Goal: Transaction & Acquisition: Download file/media

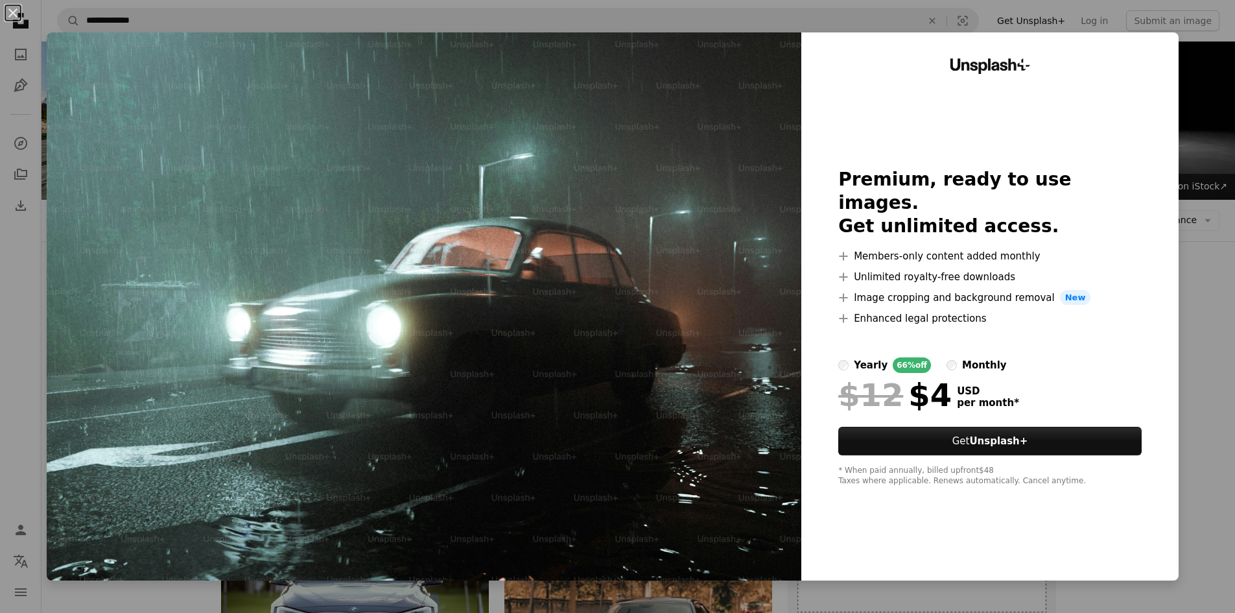
scroll to position [1470, 0]
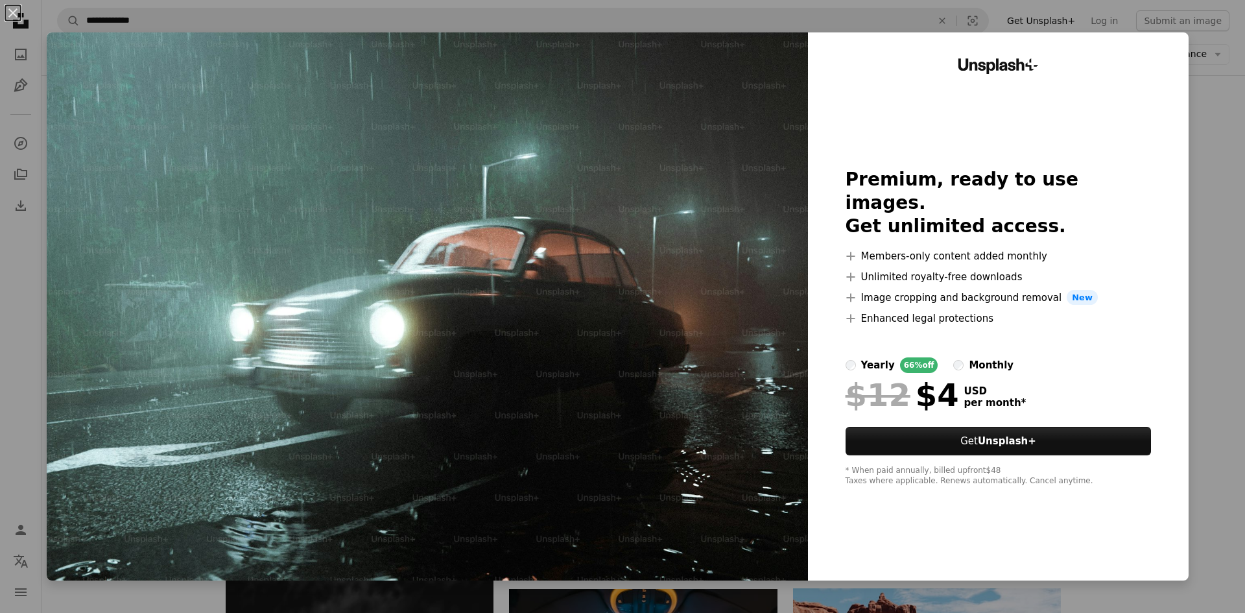
click at [547, 241] on img at bounding box center [427, 306] width 761 height 548
click at [1188, 273] on div "An X shape Unsplash+ Premium, ready to use images. Get unlimited access. A plus…" at bounding box center [622, 306] width 1245 height 613
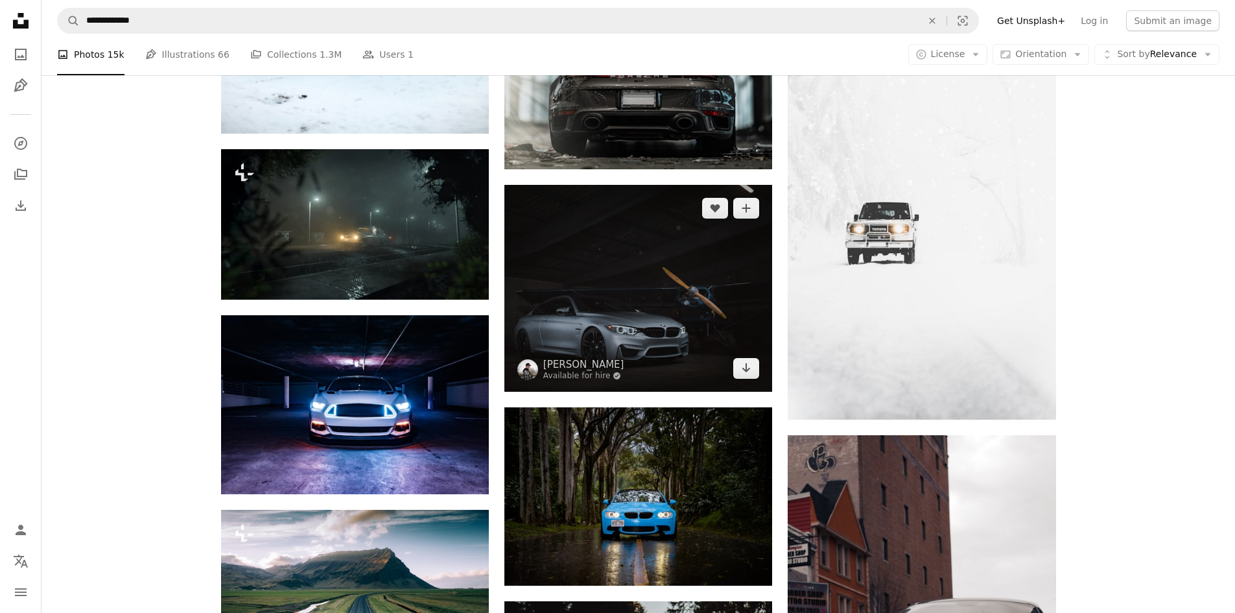
scroll to position [3869, 0]
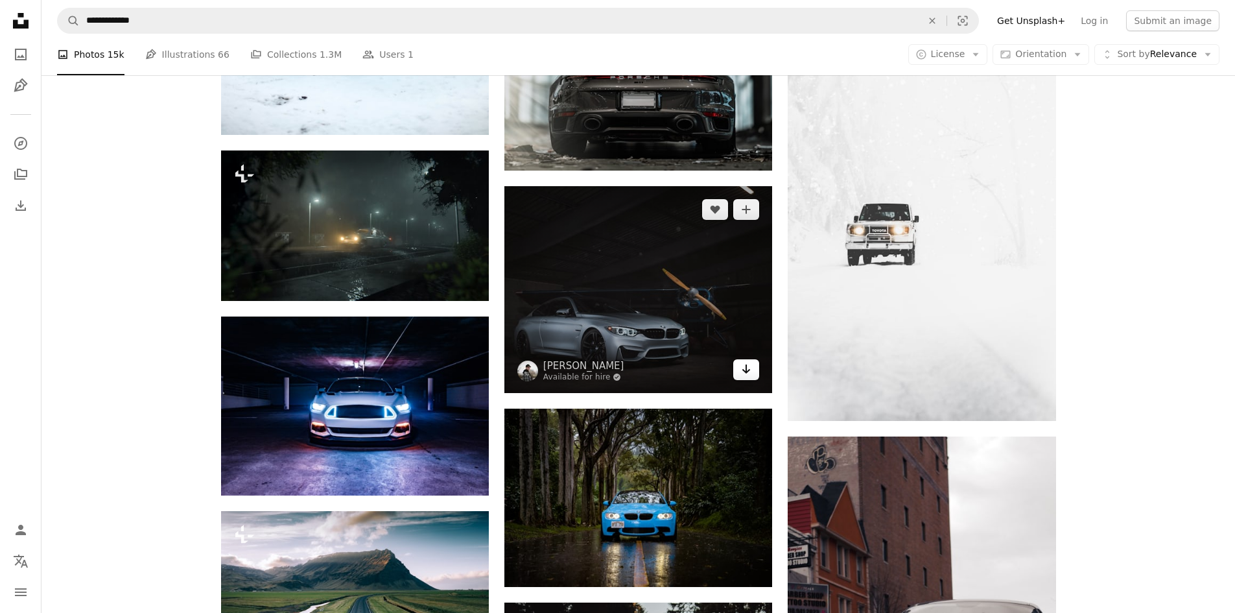
click at [751, 370] on icon "Arrow pointing down" at bounding box center [746, 369] width 10 height 16
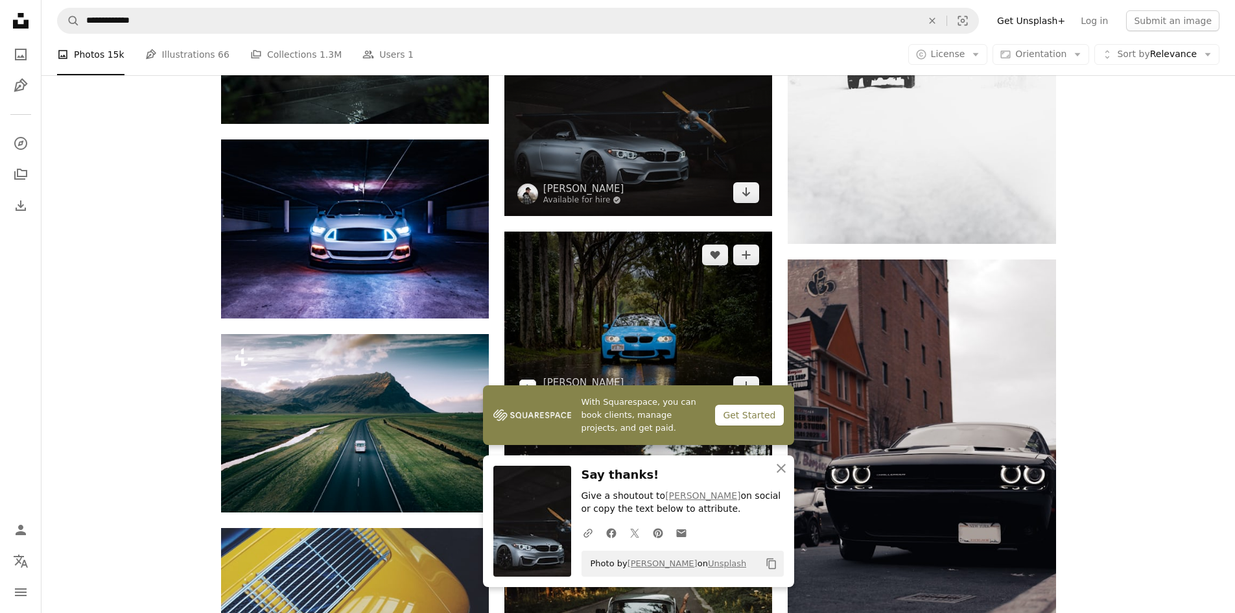
scroll to position [4064, 0]
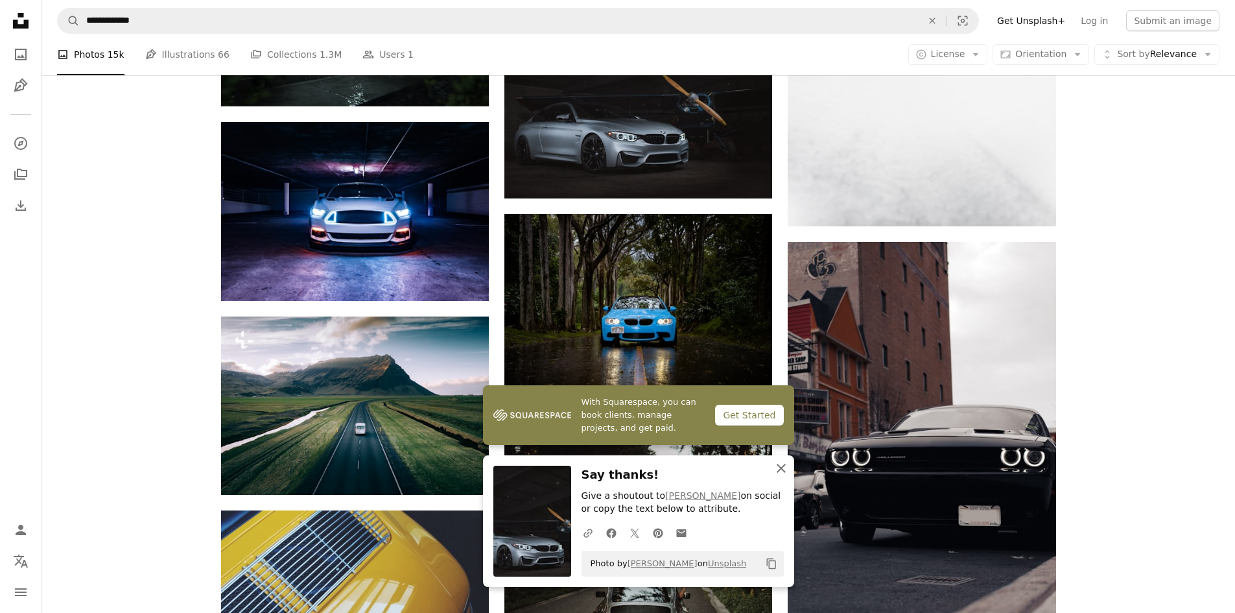
click at [786, 471] on icon "An X shape" at bounding box center [782, 468] width 16 height 16
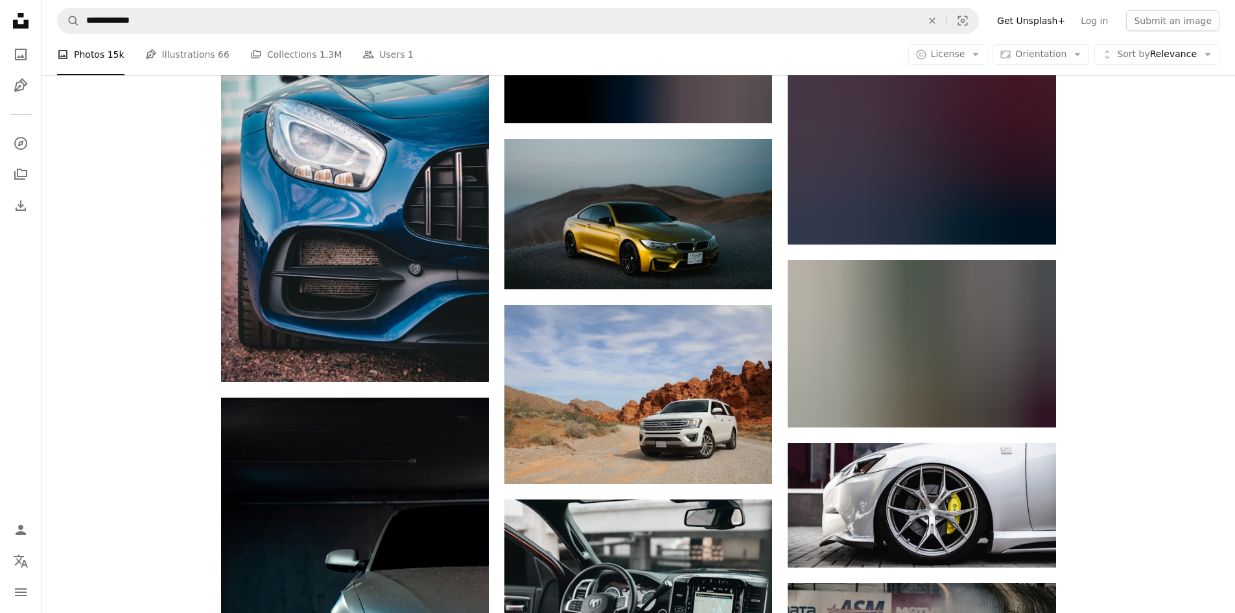
scroll to position [8603, 0]
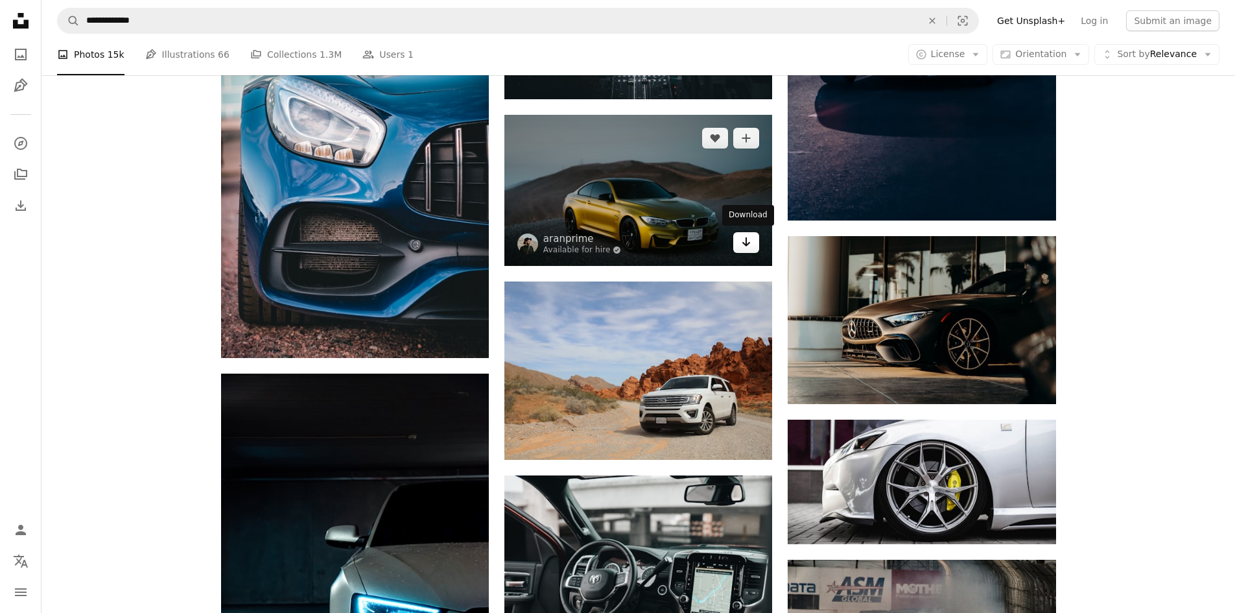
click at [748, 242] on icon "Download" at bounding box center [746, 241] width 8 height 9
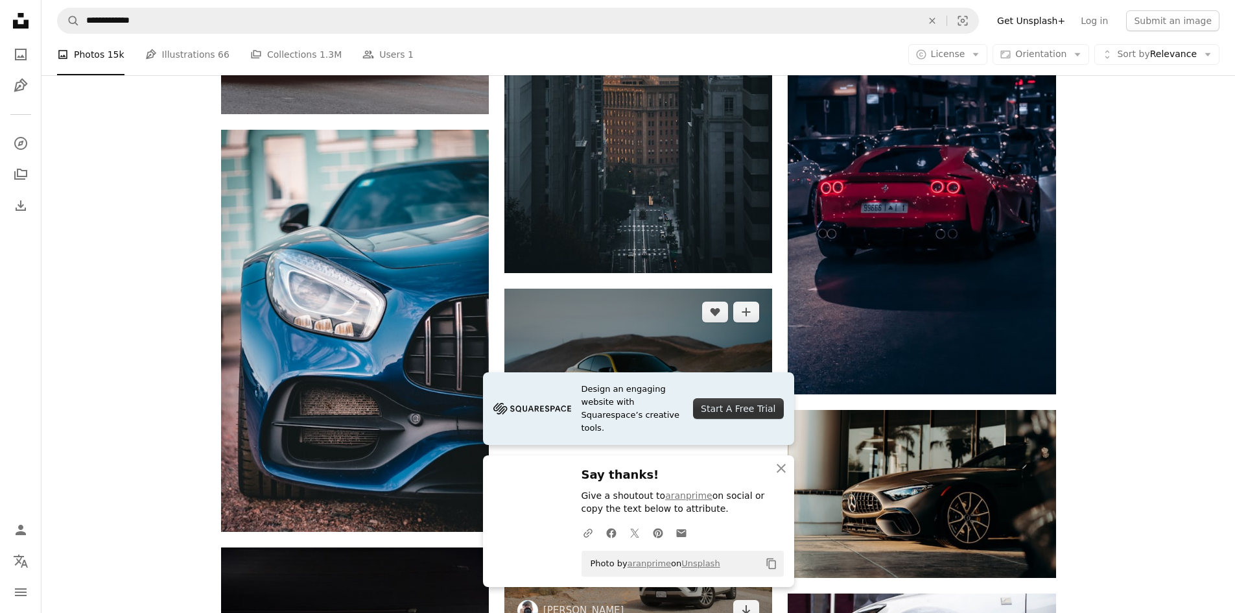
scroll to position [8408, 0]
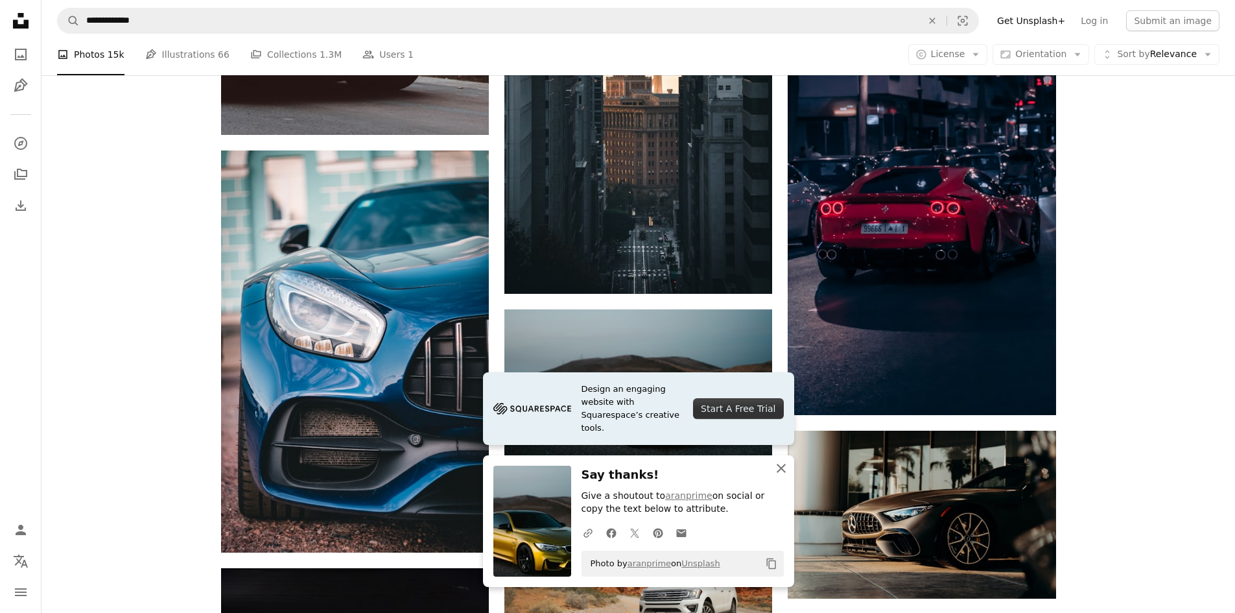
drag, startPoint x: 783, startPoint y: 469, endPoint x: 776, endPoint y: 458, distance: 12.6
click at [783, 468] on icon "An X shape" at bounding box center [782, 468] width 16 height 16
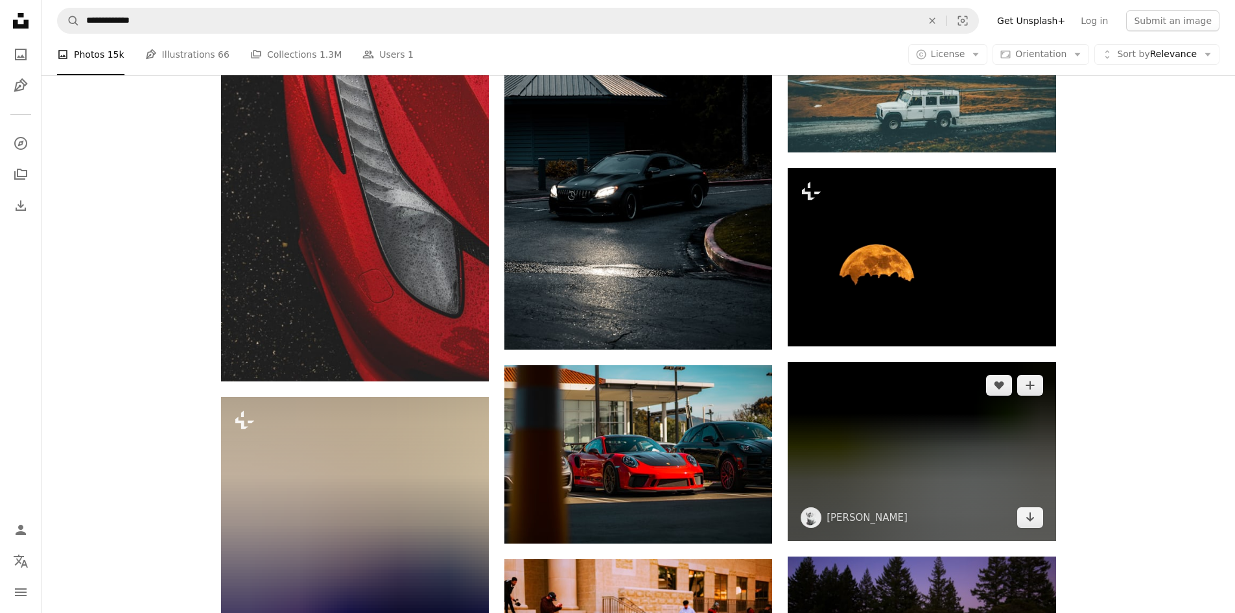
scroll to position [10353, 0]
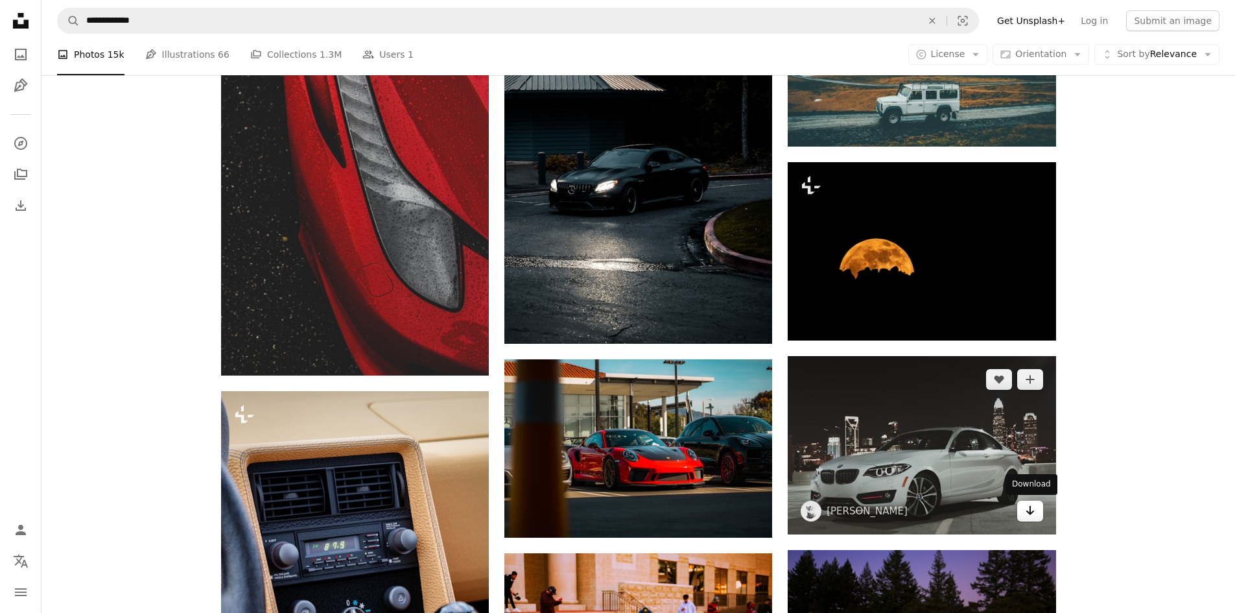
click at [1033, 516] on icon "Arrow pointing down" at bounding box center [1030, 510] width 10 height 16
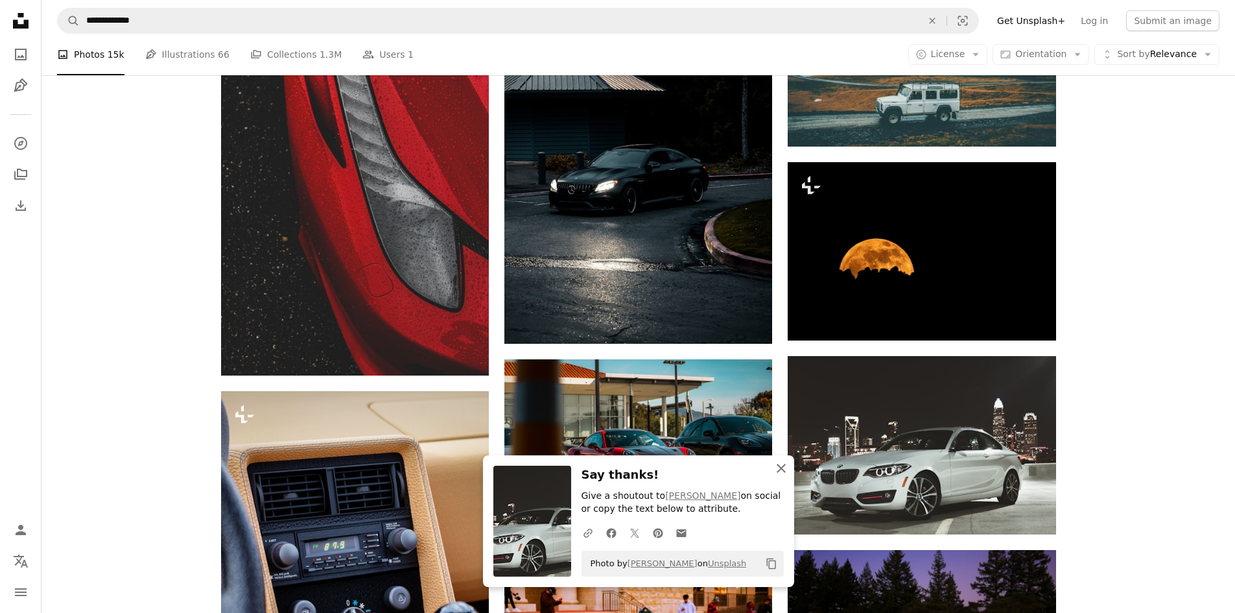
click at [781, 462] on icon "An X shape" at bounding box center [782, 468] width 16 height 16
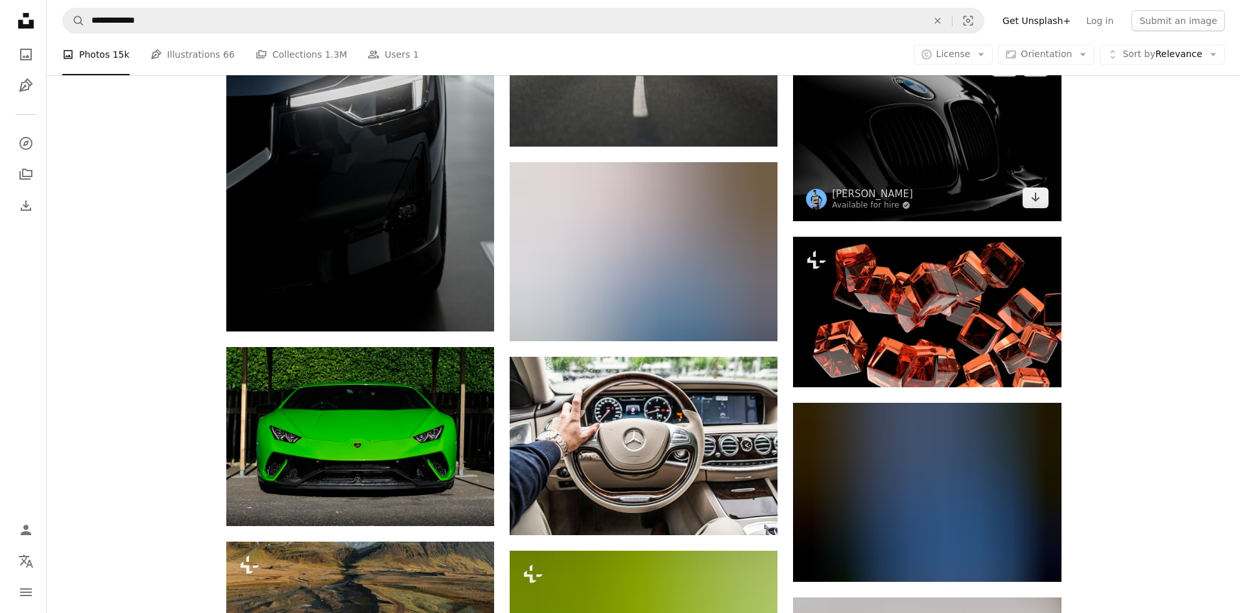
scroll to position [11585, 0]
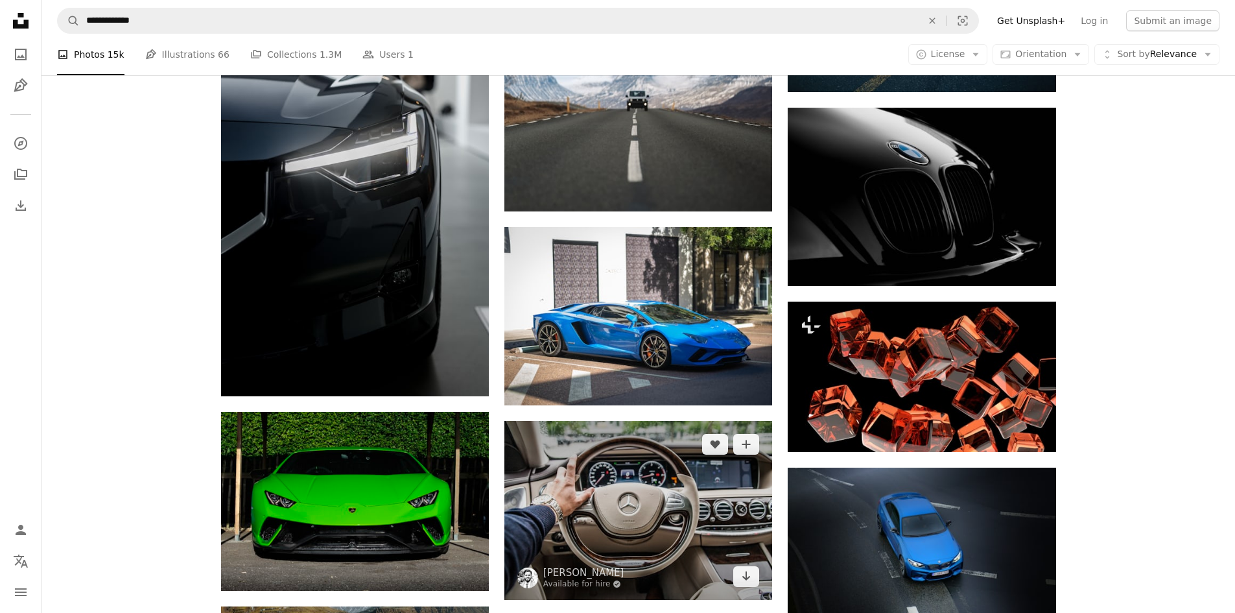
click at [651, 524] on img at bounding box center [638, 510] width 268 height 178
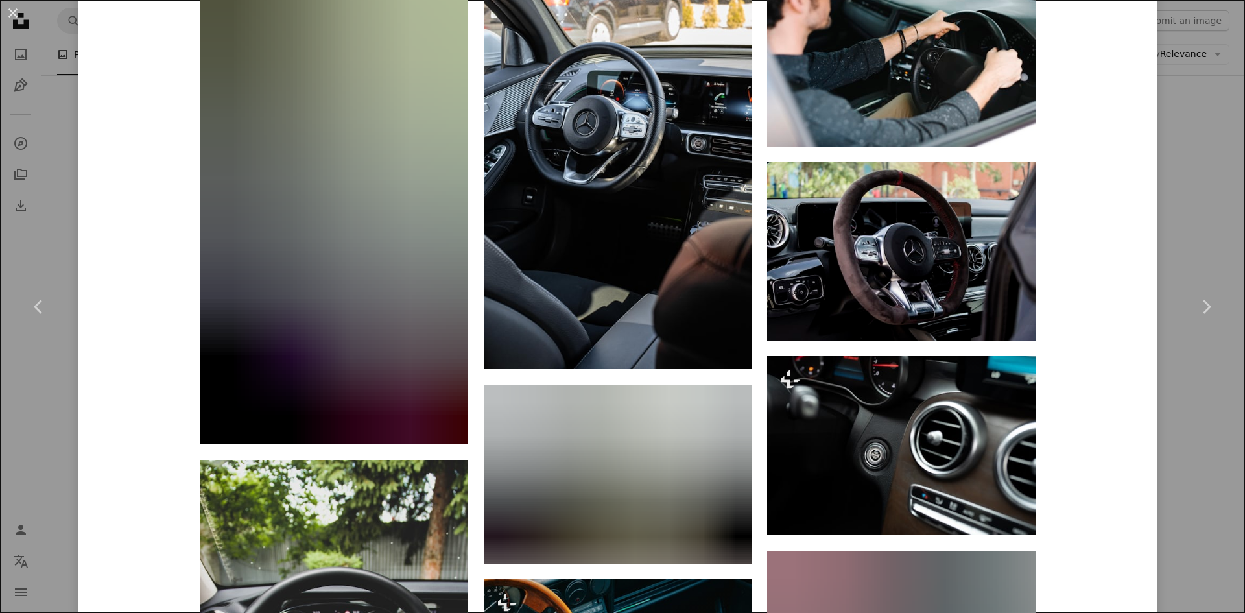
scroll to position [1426, 0]
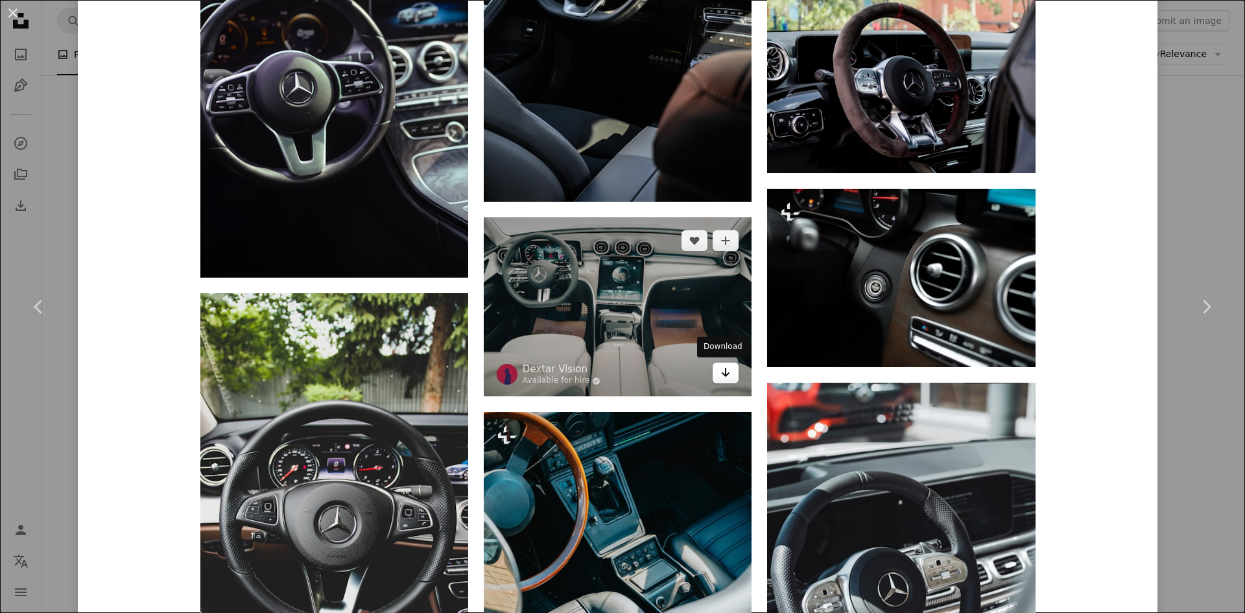
click at [722, 375] on icon "Download" at bounding box center [726, 372] width 8 height 9
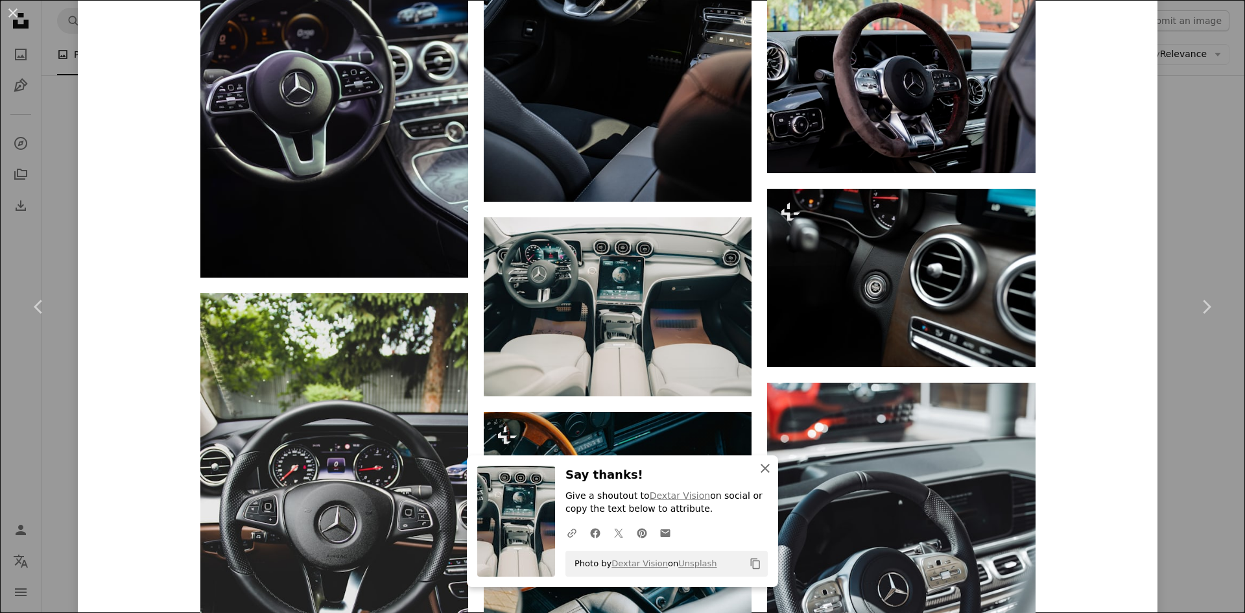
click at [761, 467] on icon "An X shape" at bounding box center [765, 468] width 16 height 16
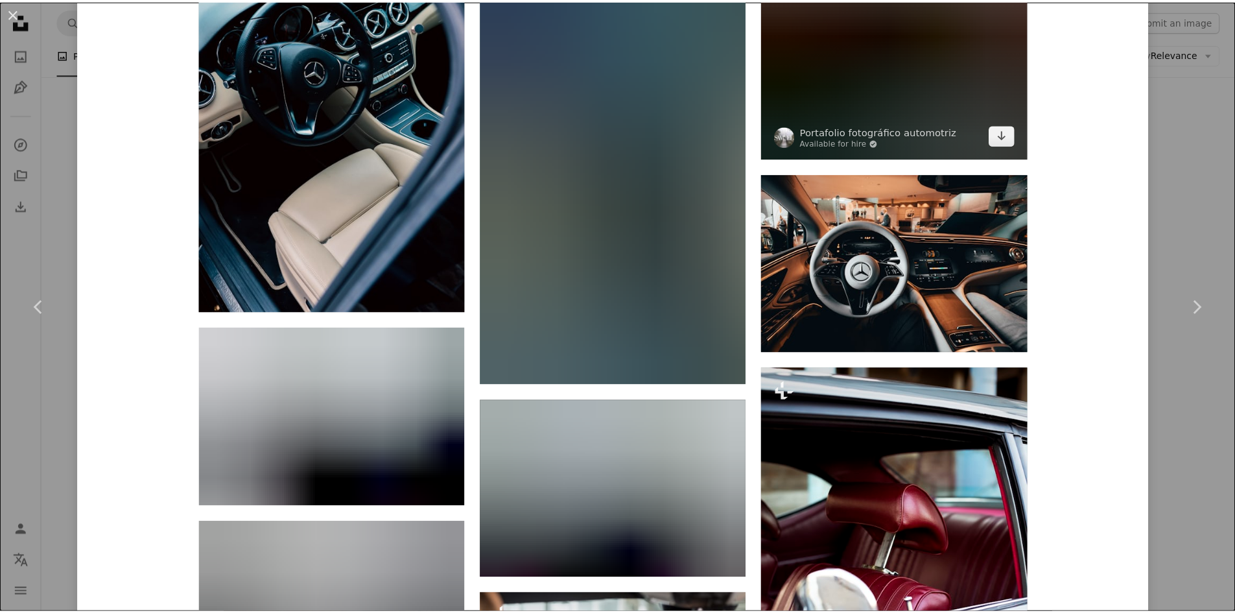
scroll to position [3890, 0]
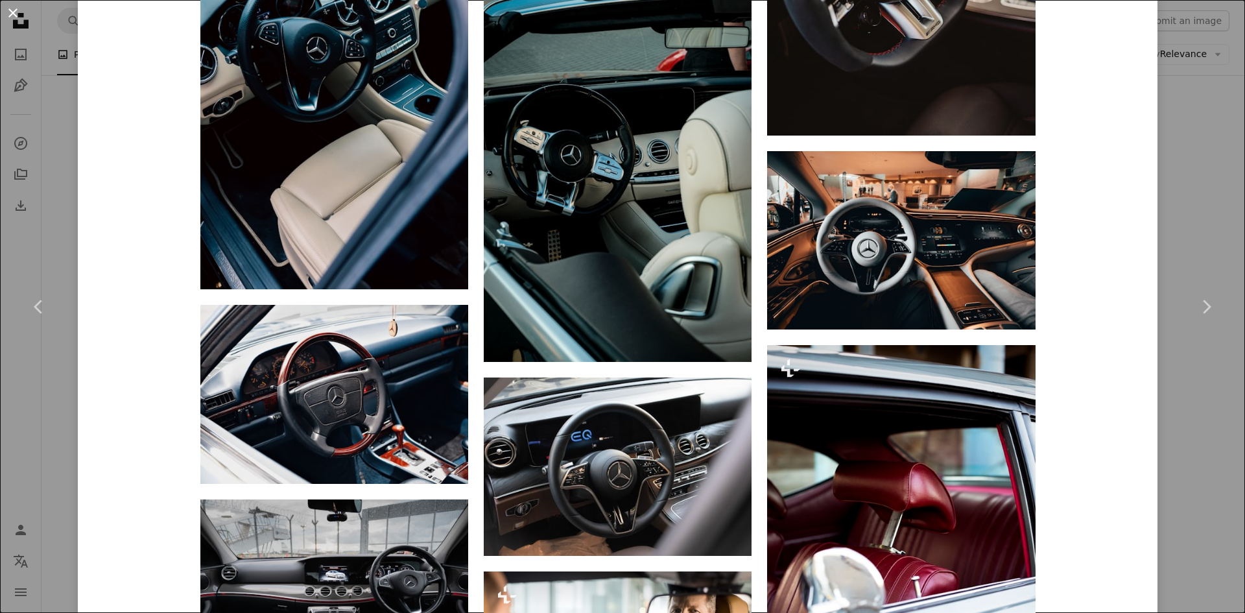
click at [13, 10] on button "An X shape" at bounding box center [13, 13] width 16 height 16
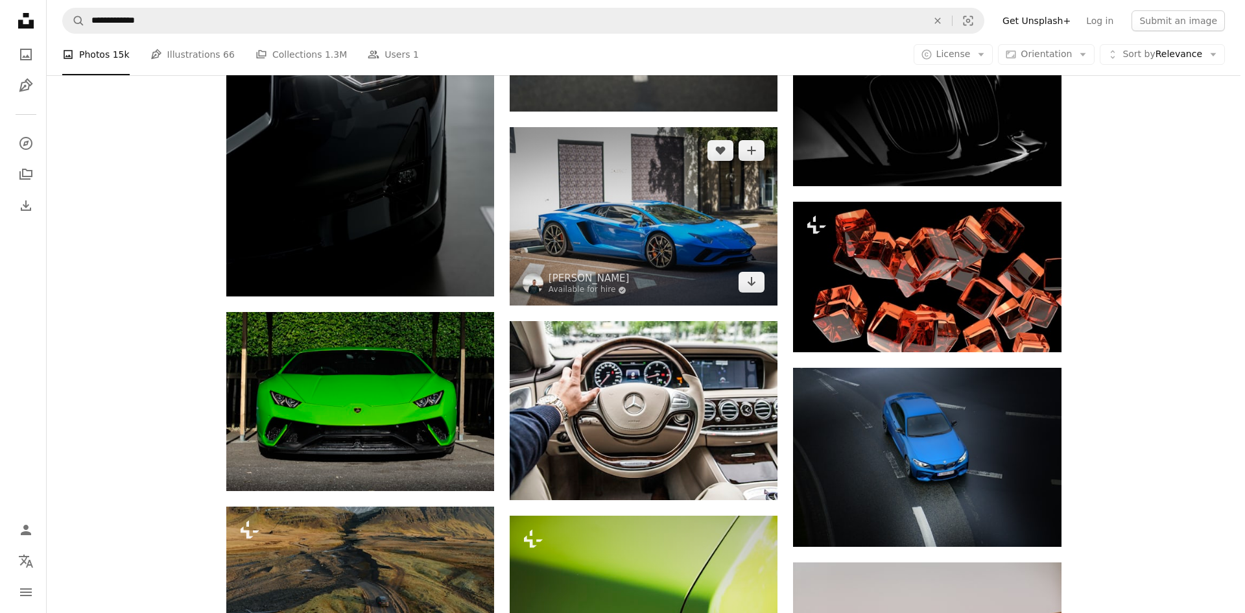
scroll to position [11909, 0]
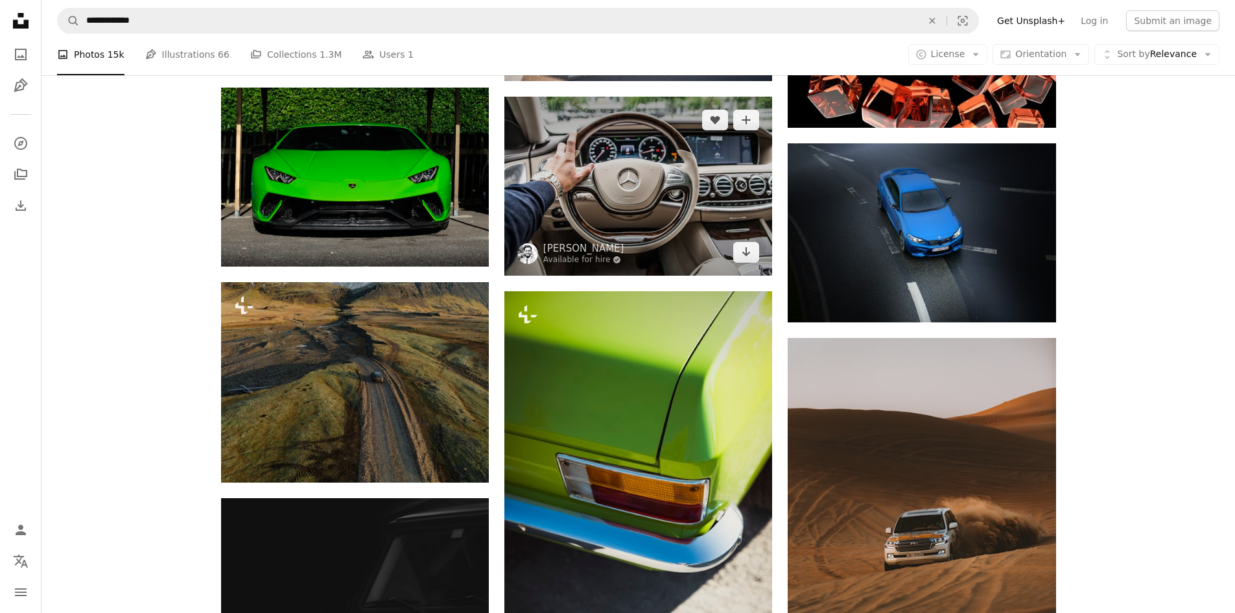
click at [658, 208] on img at bounding box center [638, 186] width 268 height 178
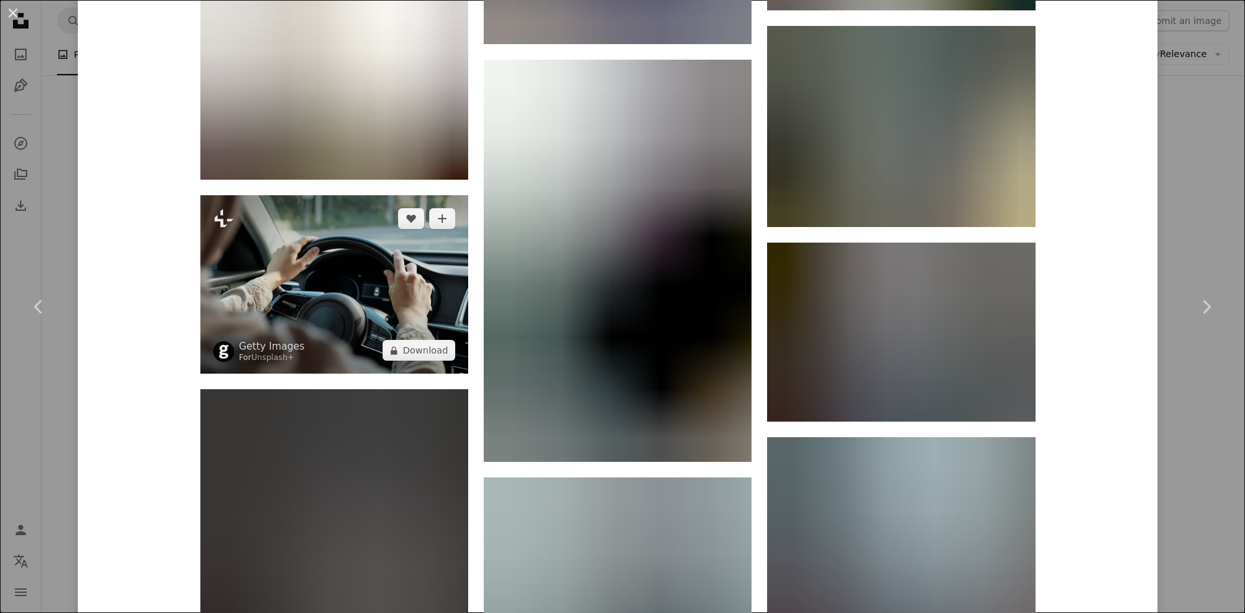
scroll to position [8105, 0]
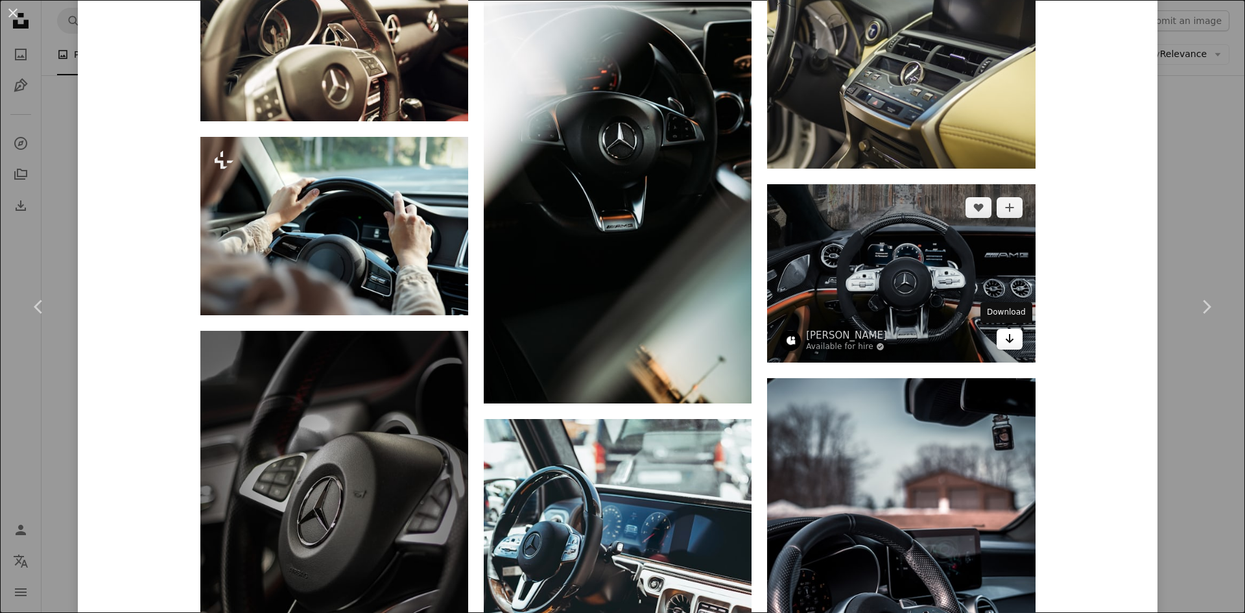
click at [1005, 340] on icon "Download" at bounding box center [1009, 338] width 8 height 9
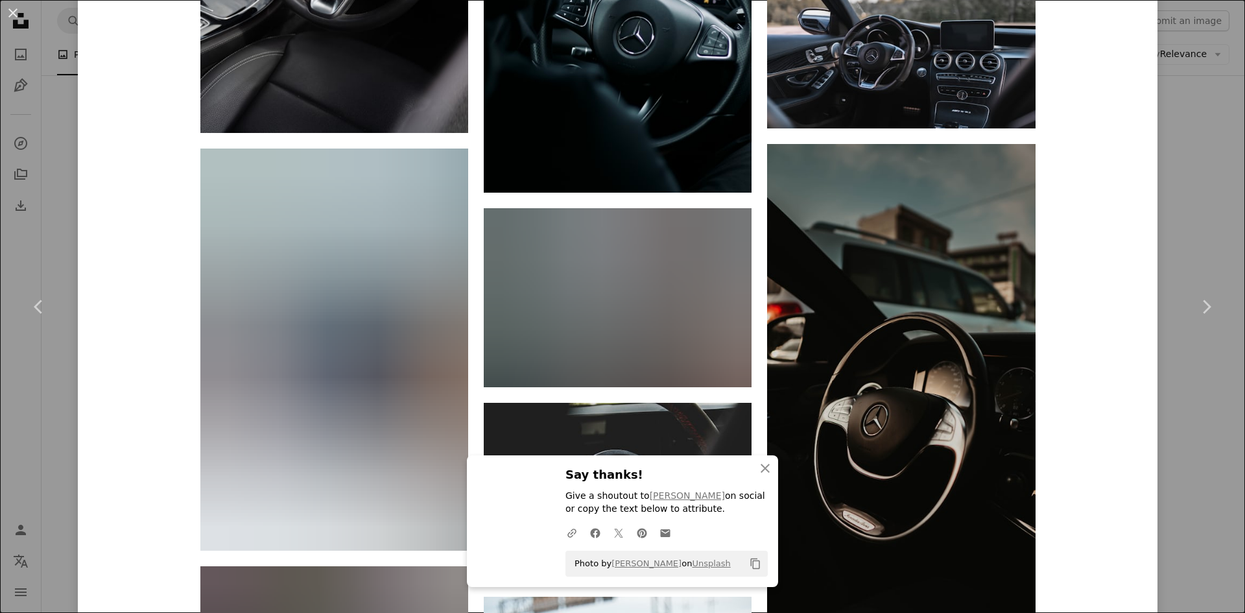
scroll to position [9726, 0]
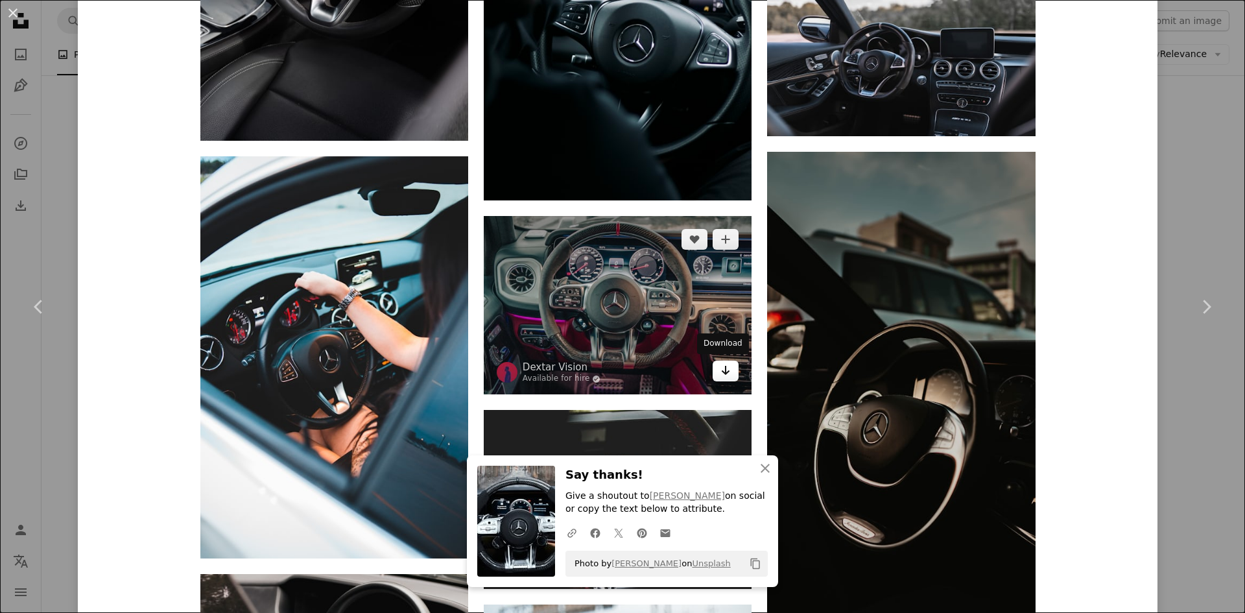
click at [726, 372] on link "Arrow pointing down" at bounding box center [726, 370] width 26 height 21
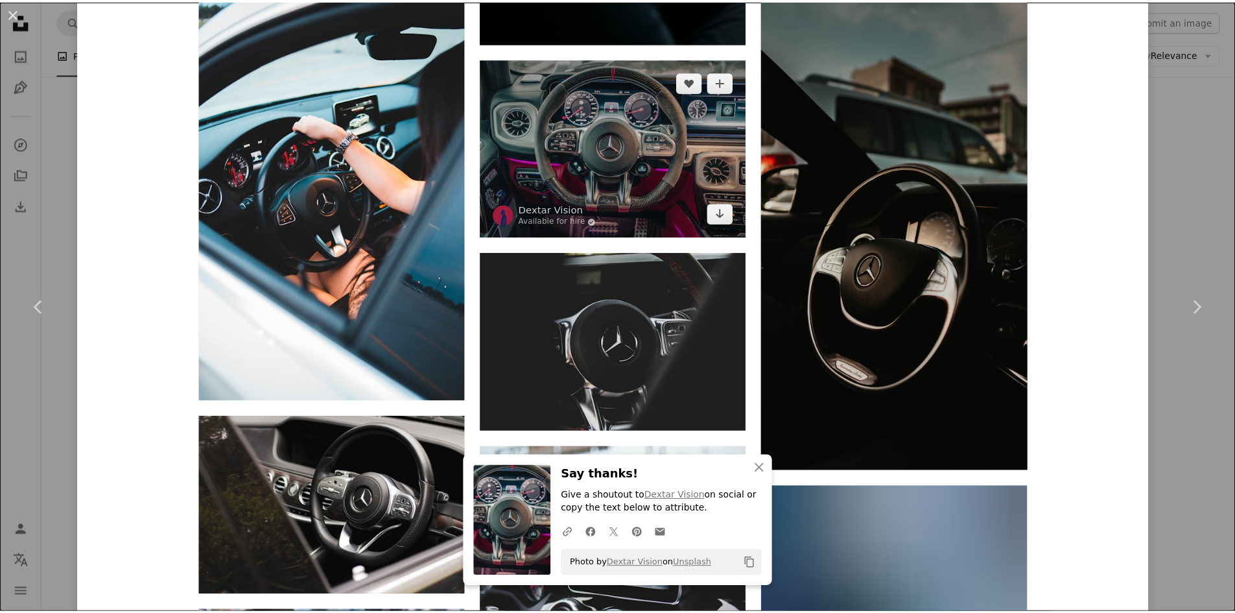
scroll to position [10050, 0]
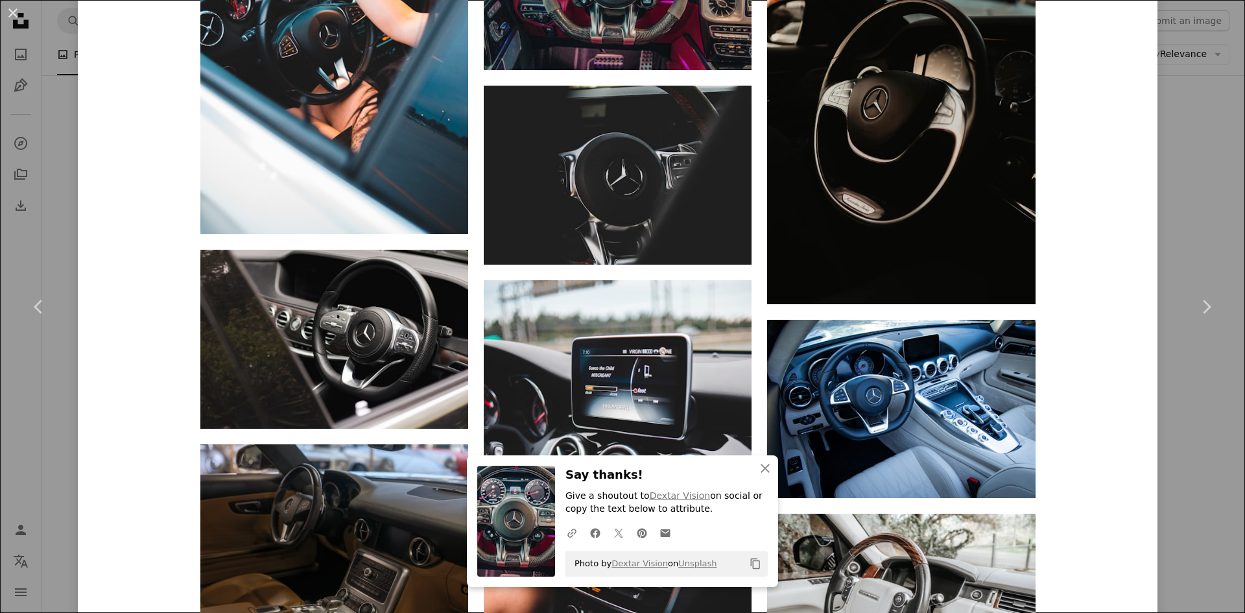
drag, startPoint x: 12, startPoint y: 16, endPoint x: 28, endPoint y: 16, distance: 15.6
click at [12, 16] on button "An X shape" at bounding box center [13, 13] width 16 height 16
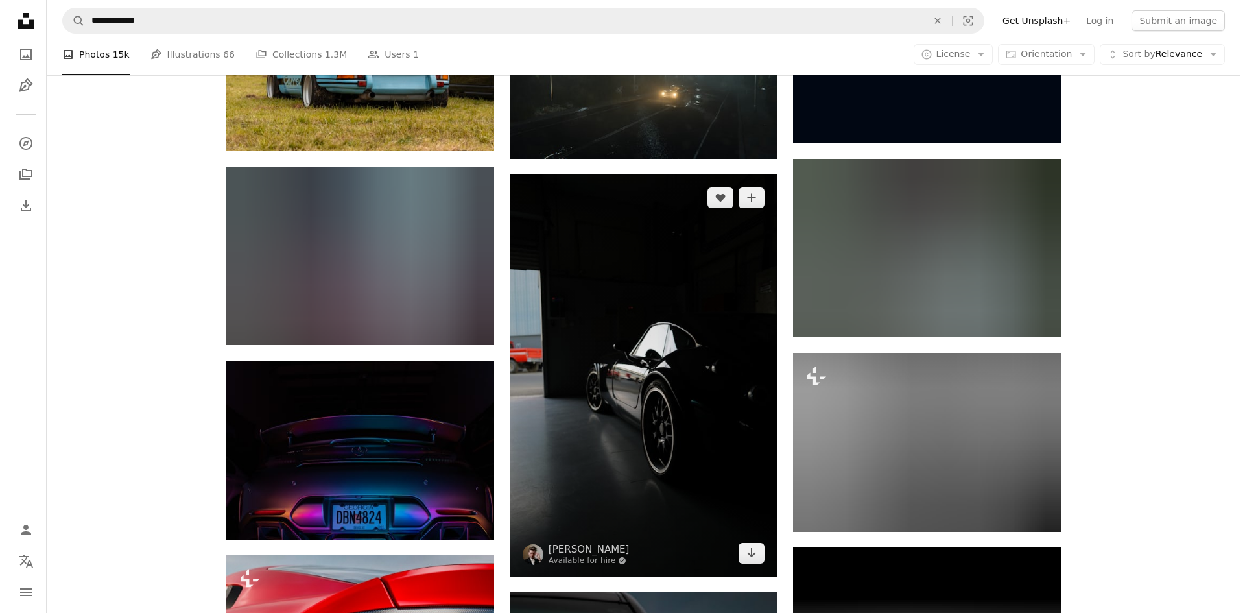
scroll to position [12947, 0]
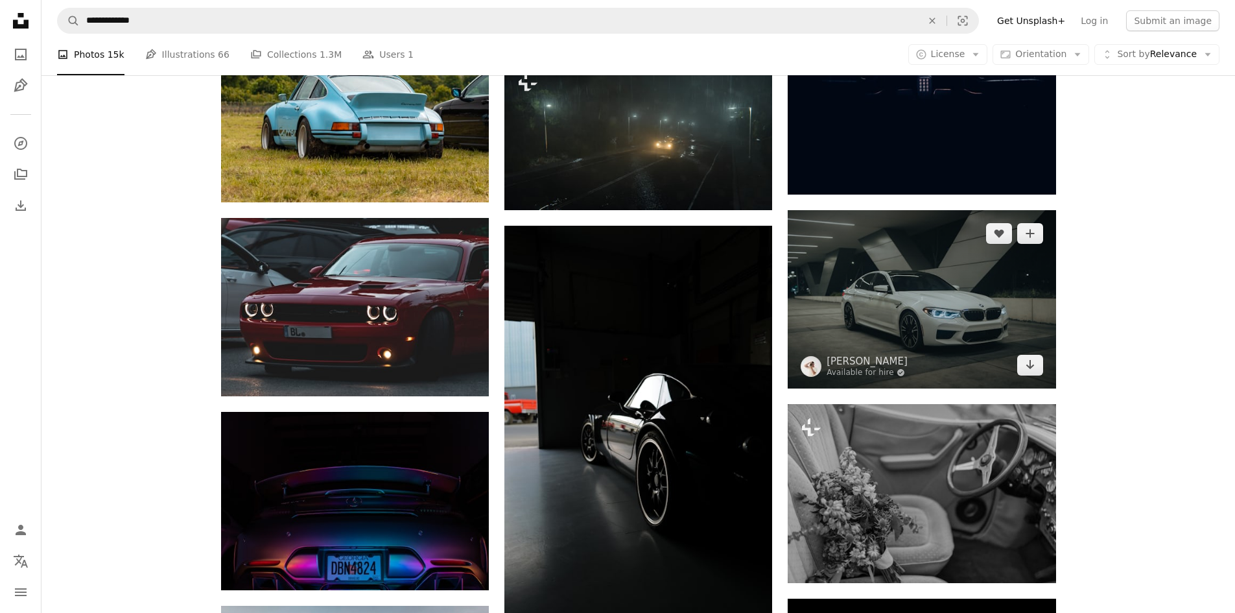
click at [879, 296] on img at bounding box center [922, 299] width 268 height 178
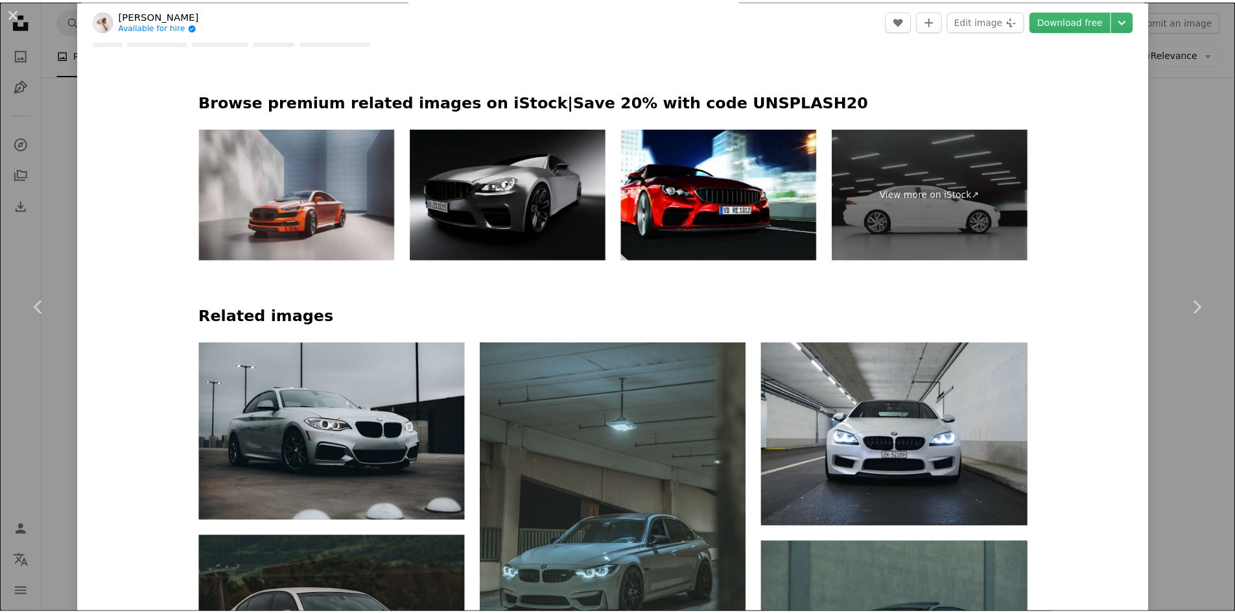
scroll to position [713, 0]
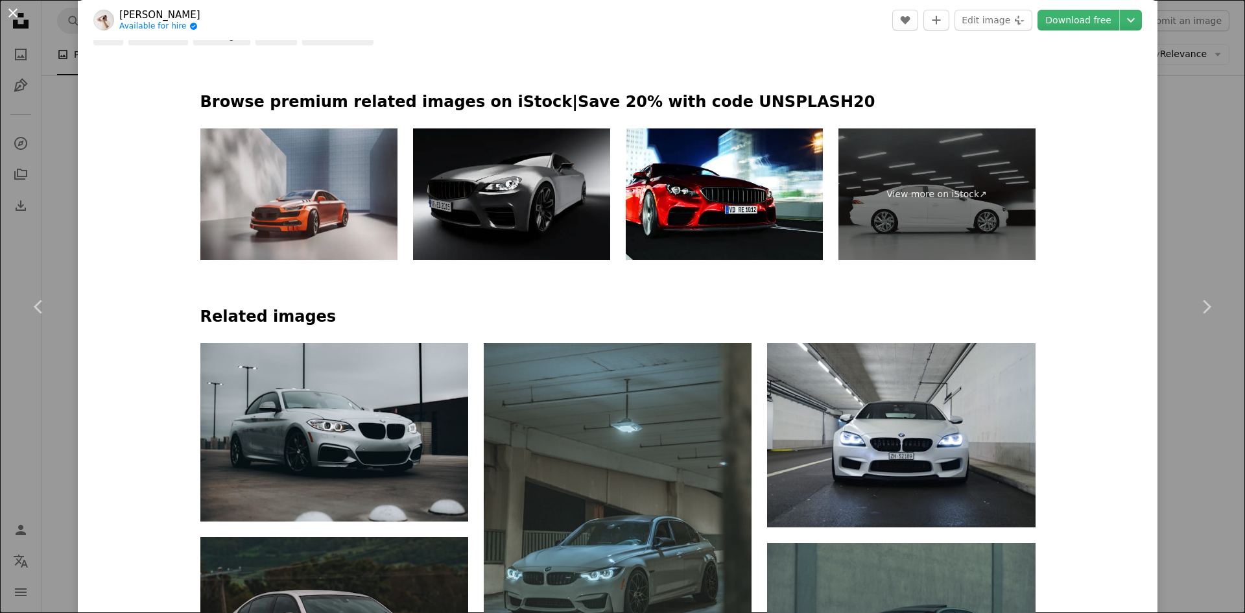
click at [18, 12] on button "An X shape" at bounding box center [13, 13] width 16 height 16
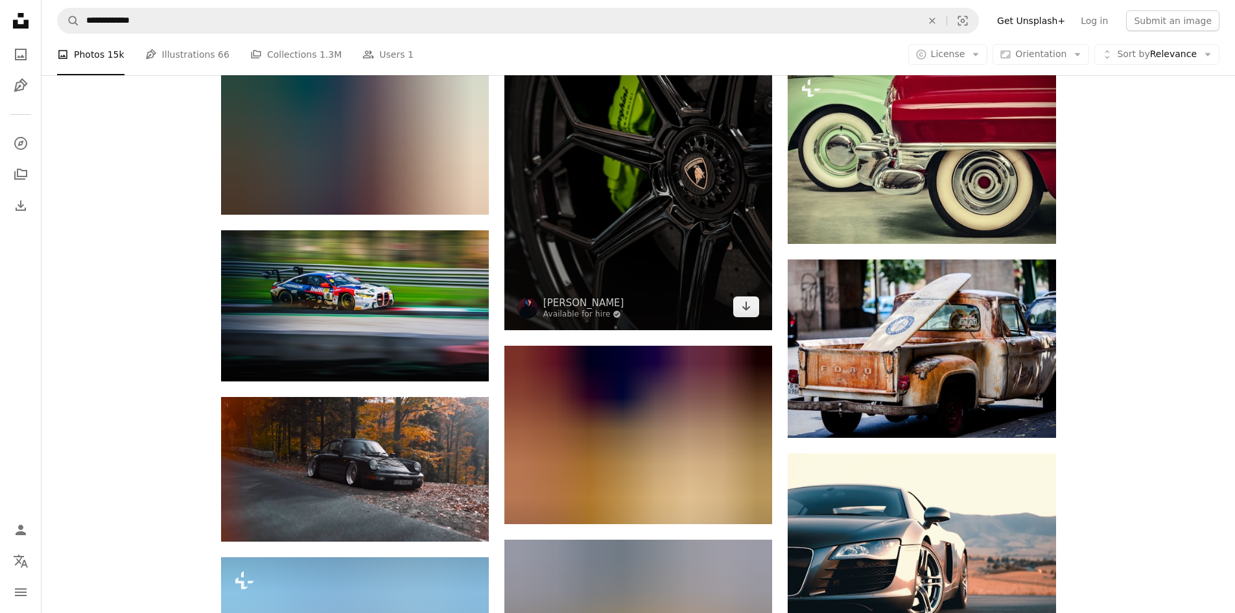
scroll to position [14308, 0]
